Goal: Information Seeking & Learning: Learn about a topic

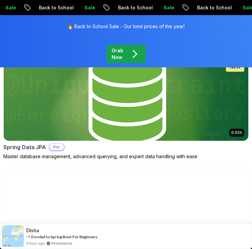
scroll to position [631, 0]
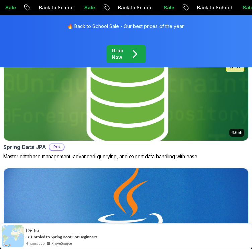
click at [54, 120] on img at bounding box center [126, 99] width 257 height 87
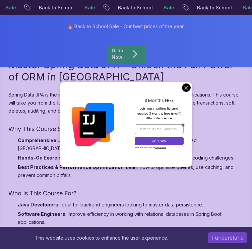
scroll to position [725, 0]
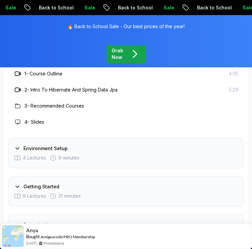
scroll to position [1052, 0]
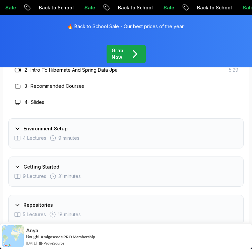
click at [40, 201] on div "Repositories 5 Lectures 18 minutes" at bounding box center [126, 210] width 236 height 30
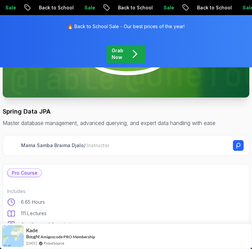
scroll to position [133, 0]
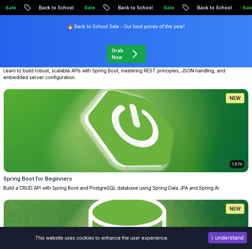
scroll to position [360, 0]
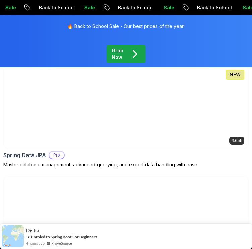
scroll to position [634, 0]
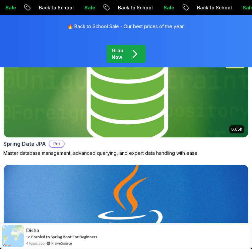
click at [75, 119] on img at bounding box center [126, 95] width 257 height 87
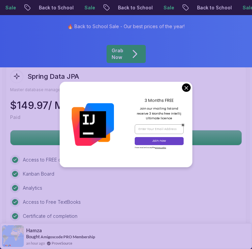
scroll to position [1970, 0]
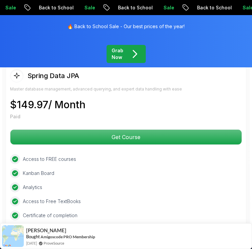
click at [186, 87] on body "Sale Back to School Sale Back to School Sale Back to School Sale Back to School…" at bounding box center [126, 91] width 252 height 4123
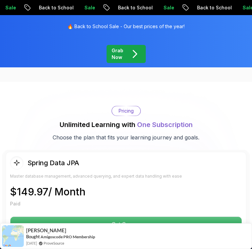
scroll to position [1820, 0]
